Goal: Communication & Community: Answer question/provide support

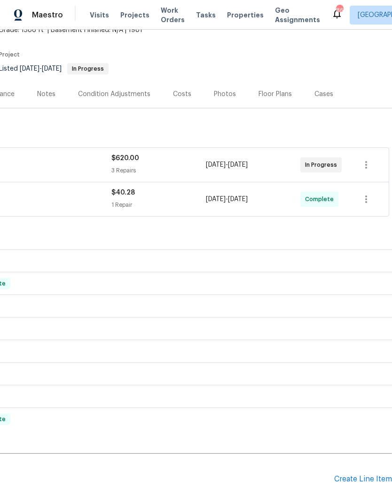
scroll to position [66, 140]
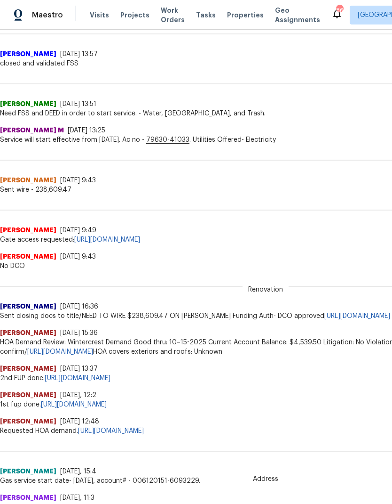
scroll to position [445, 0]
click at [316, 264] on span "No DCO" at bounding box center [266, 265] width 532 height 9
click at [23, 240] on span "Gate access requested: [URL][DOMAIN_NAME]" at bounding box center [266, 239] width 532 height 9
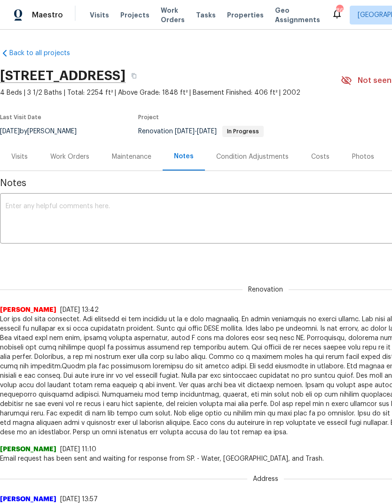
scroll to position [0, 0]
click at [209, 209] on textarea at bounding box center [266, 219] width 520 height 33
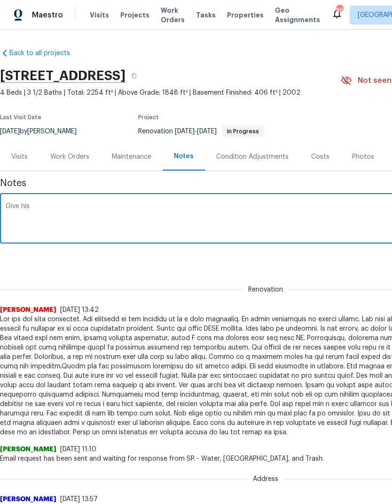
type textarea "Give"
click at [109, 208] on textarea "Gate access request" at bounding box center [266, 219] width 520 height 33
paste textarea "[URL][DOMAIN_NAME]"
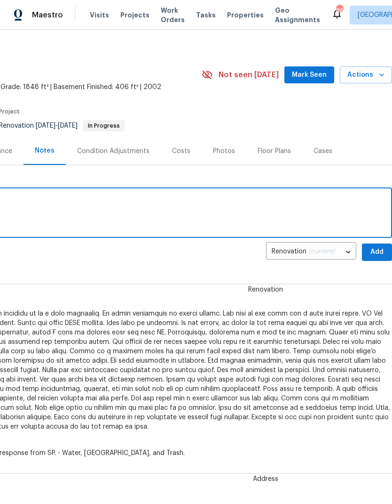
scroll to position [6, 139]
type textarea "Gate access request [URL][DOMAIN_NAME]"
click at [377, 246] on span "Add" at bounding box center [377, 252] width 15 height 12
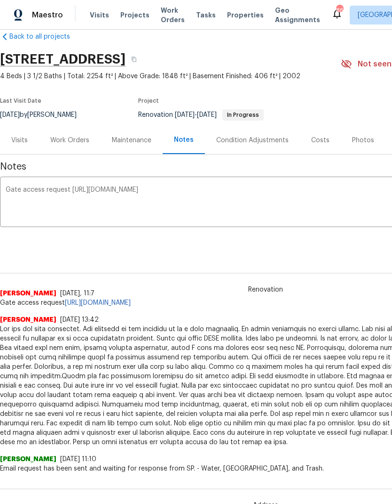
scroll to position [17, 0]
